Goal: Find specific page/section: Find specific page/section

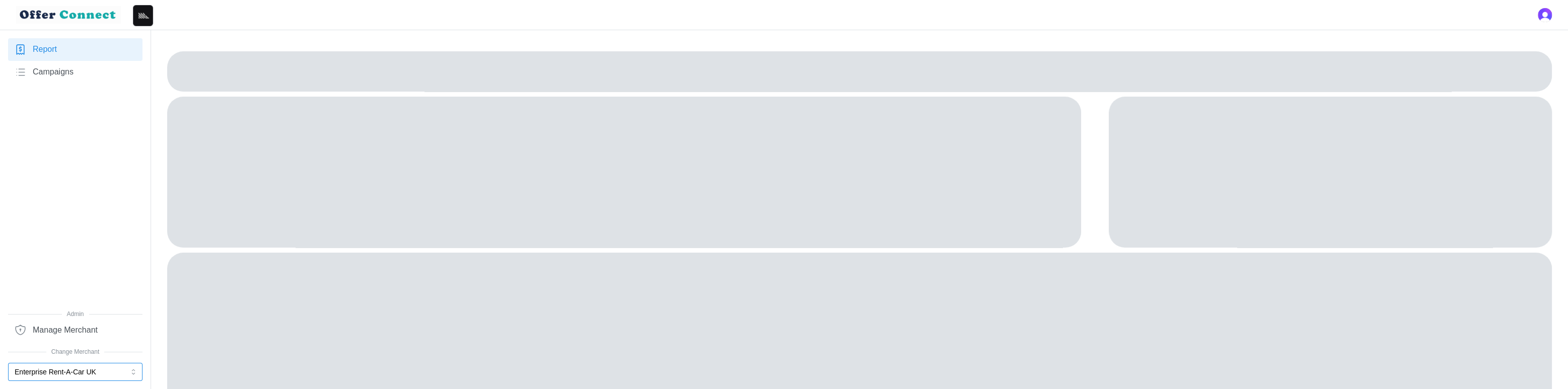
click at [89, 370] on button "Enterprise Rent-A-Car UK" at bounding box center [75, 372] width 134 height 18
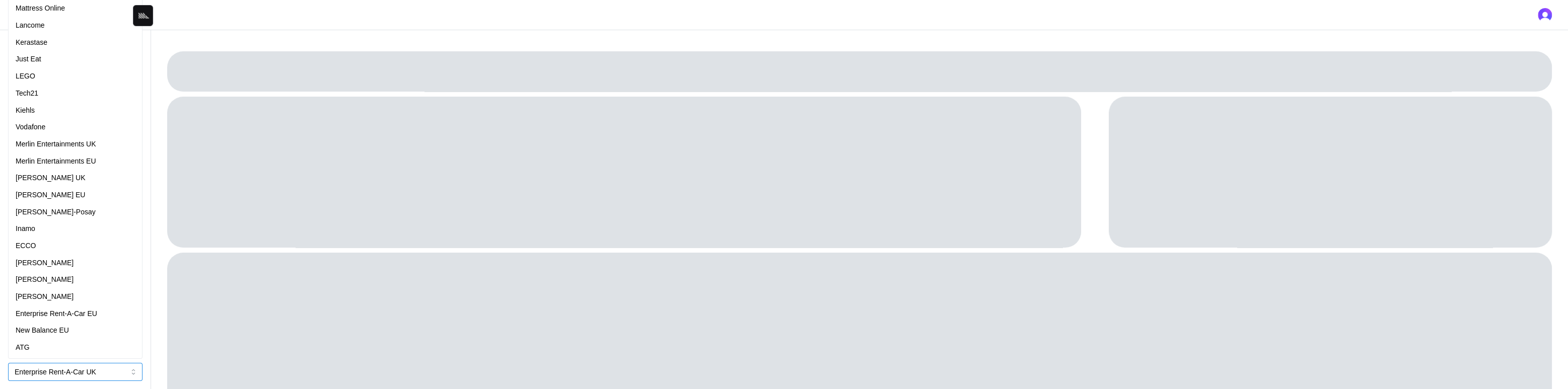
click at [33, 347] on div "ATG" at bounding box center [75, 347] width 119 height 11
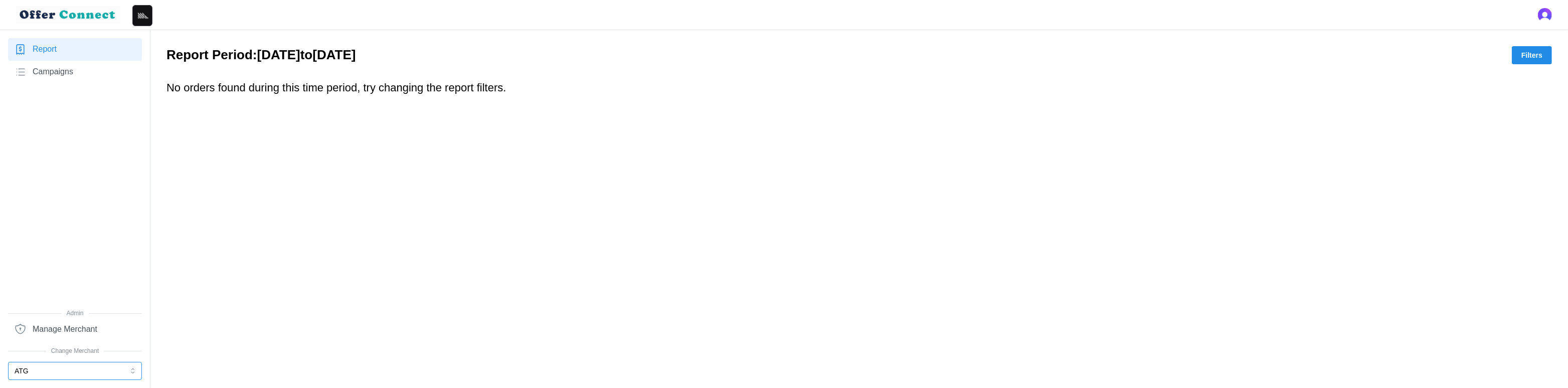
click at [54, 370] on button "ATG" at bounding box center [75, 371] width 134 height 18
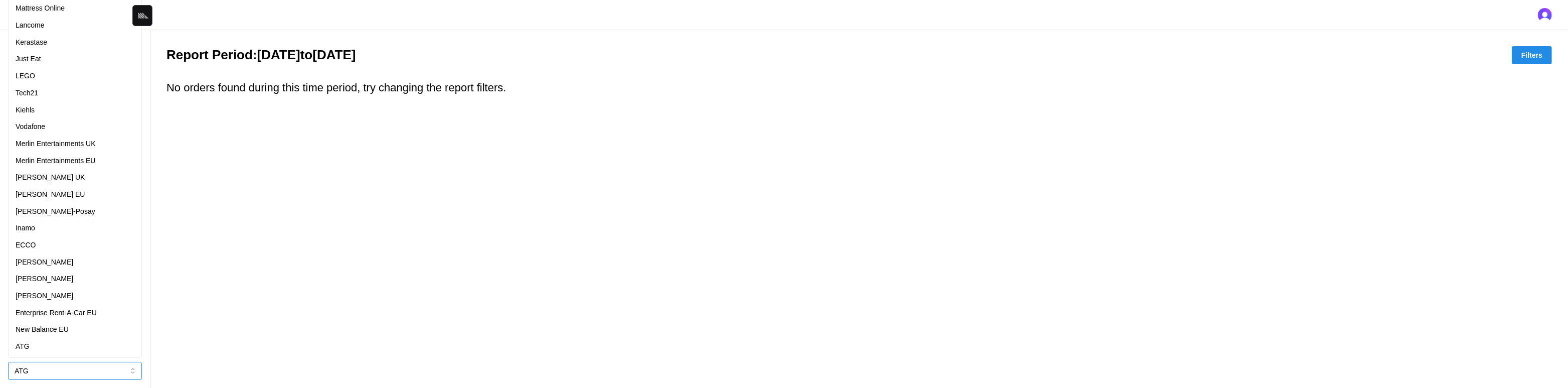
click at [45, 103] on div "Kiehls" at bounding box center [75, 110] width 129 height 17
